Goal: Entertainment & Leisure: Consume media (video, audio)

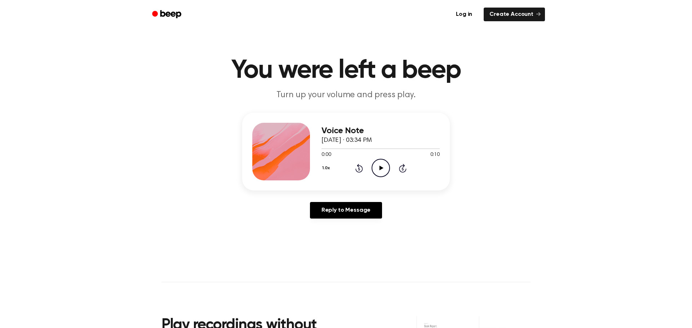
click at [377, 173] on icon "Play Audio" at bounding box center [381, 168] width 18 height 18
click at [379, 169] on icon at bounding box center [381, 168] width 4 height 5
click at [383, 164] on icon "Play Audio" at bounding box center [381, 168] width 18 height 18
click at [325, 164] on button "1.0x" at bounding box center [326, 168] width 11 height 12
click at [339, 249] on div "2.0x" at bounding box center [335, 251] width 28 height 13
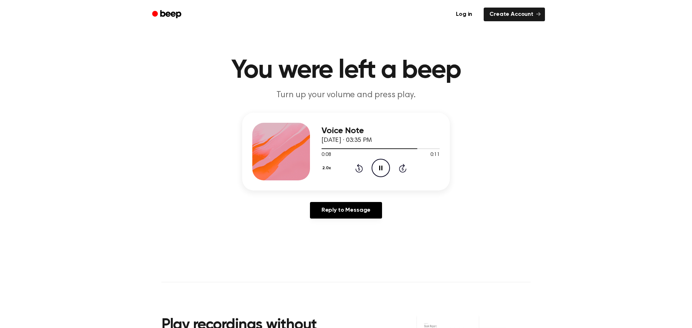
click at [325, 168] on button "2.0x" at bounding box center [327, 168] width 12 height 12
click at [343, 240] on div "1.5x" at bounding box center [335, 236] width 28 height 13
click at [386, 165] on icon "Play Audio" at bounding box center [381, 168] width 18 height 18
click at [511, 19] on link "Create Account" at bounding box center [514, 15] width 61 height 14
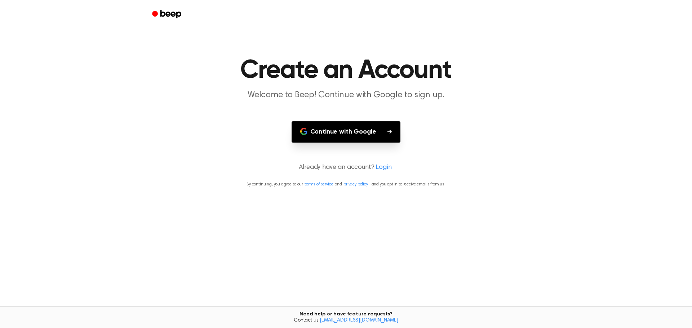
click at [353, 138] on button "Continue with Google" at bounding box center [346, 131] width 109 height 21
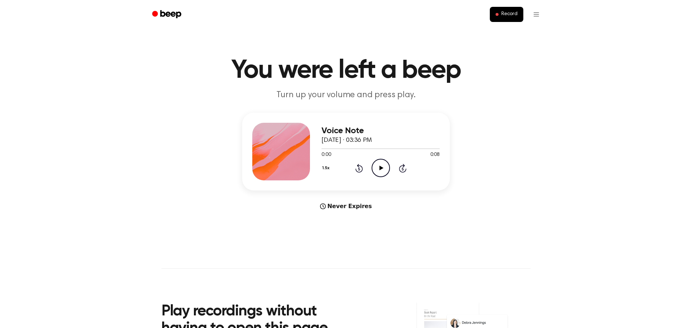
click at [378, 168] on icon "Play Audio" at bounding box center [381, 168] width 18 height 18
click at [382, 166] on icon "Play Audio" at bounding box center [381, 168] width 18 height 18
click at [382, 166] on icon "Pause Audio" at bounding box center [381, 168] width 18 height 18
click at [375, 168] on icon "Play Audio" at bounding box center [381, 168] width 18 height 18
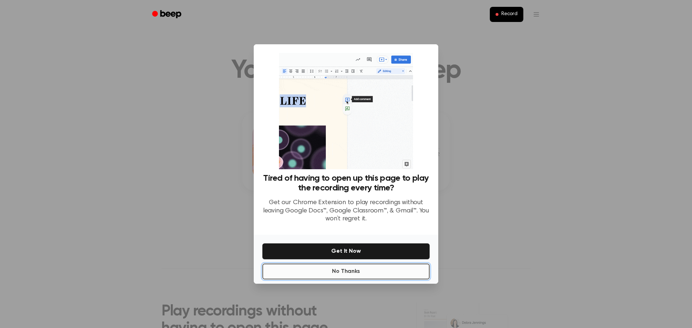
click at [341, 272] on button "No Thanks" at bounding box center [345, 272] width 167 height 16
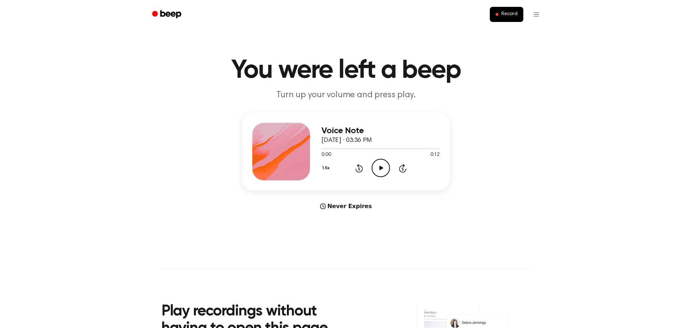
click at [375, 166] on icon "Play Audio" at bounding box center [381, 168] width 18 height 18
click at [377, 168] on icon "Play Audio" at bounding box center [381, 168] width 18 height 18
click at [382, 167] on icon "Play Audio" at bounding box center [381, 168] width 18 height 18
click at [382, 177] on circle at bounding box center [381, 168] width 18 height 18
click at [378, 170] on icon "Play Audio" at bounding box center [381, 168] width 18 height 18
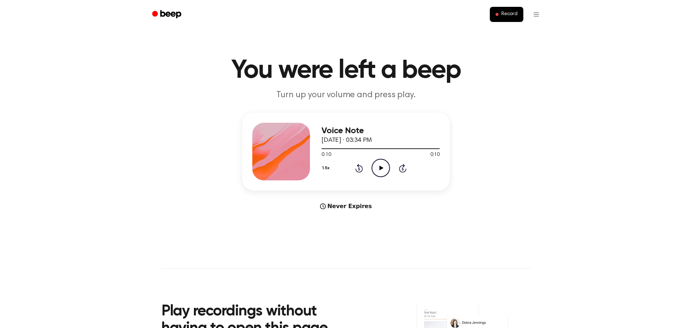
click at [359, 169] on icon at bounding box center [359, 169] width 2 height 3
click at [378, 168] on icon "Play Audio" at bounding box center [381, 168] width 18 height 18
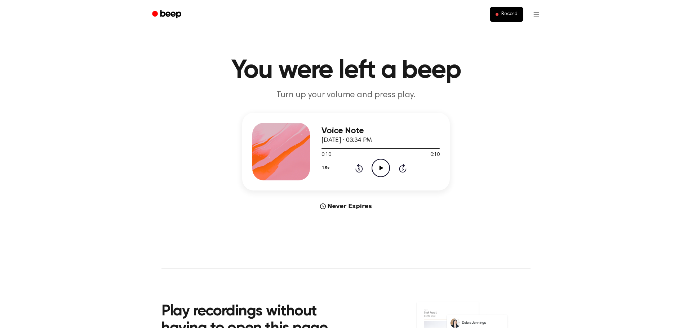
click at [381, 176] on icon "Play Audio" at bounding box center [381, 168] width 18 height 18
click at [377, 172] on icon "Play Audio" at bounding box center [381, 168] width 18 height 18
click at [374, 168] on icon "Play Audio" at bounding box center [381, 168] width 18 height 18
click at [379, 170] on icon at bounding box center [381, 168] width 4 height 5
click at [384, 170] on icon "Play Audio" at bounding box center [381, 168] width 18 height 18
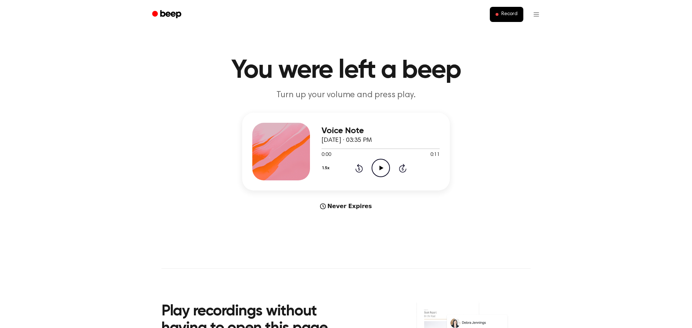
click at [384, 165] on icon "Play Audio" at bounding box center [381, 168] width 18 height 18
click at [385, 170] on icon "Play Audio" at bounding box center [381, 168] width 18 height 18
click at [380, 168] on icon at bounding box center [381, 168] width 4 height 5
